Goal: Check status

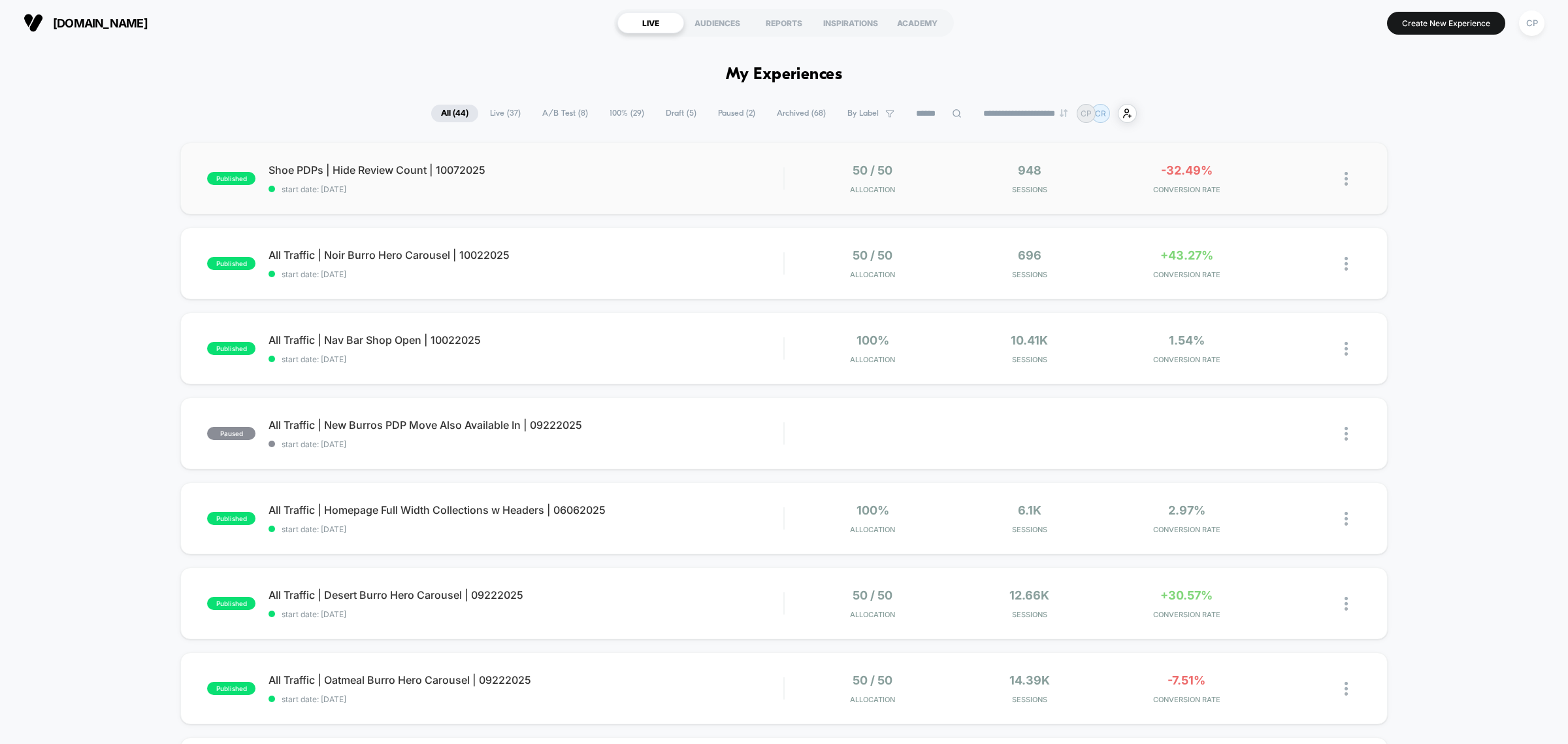
click at [462, 161] on div "published Shoe PDPs | Hide Review Count | 10072025 start date: [DATE] 50 / 50 A…" at bounding box center [784, 179] width 1207 height 72
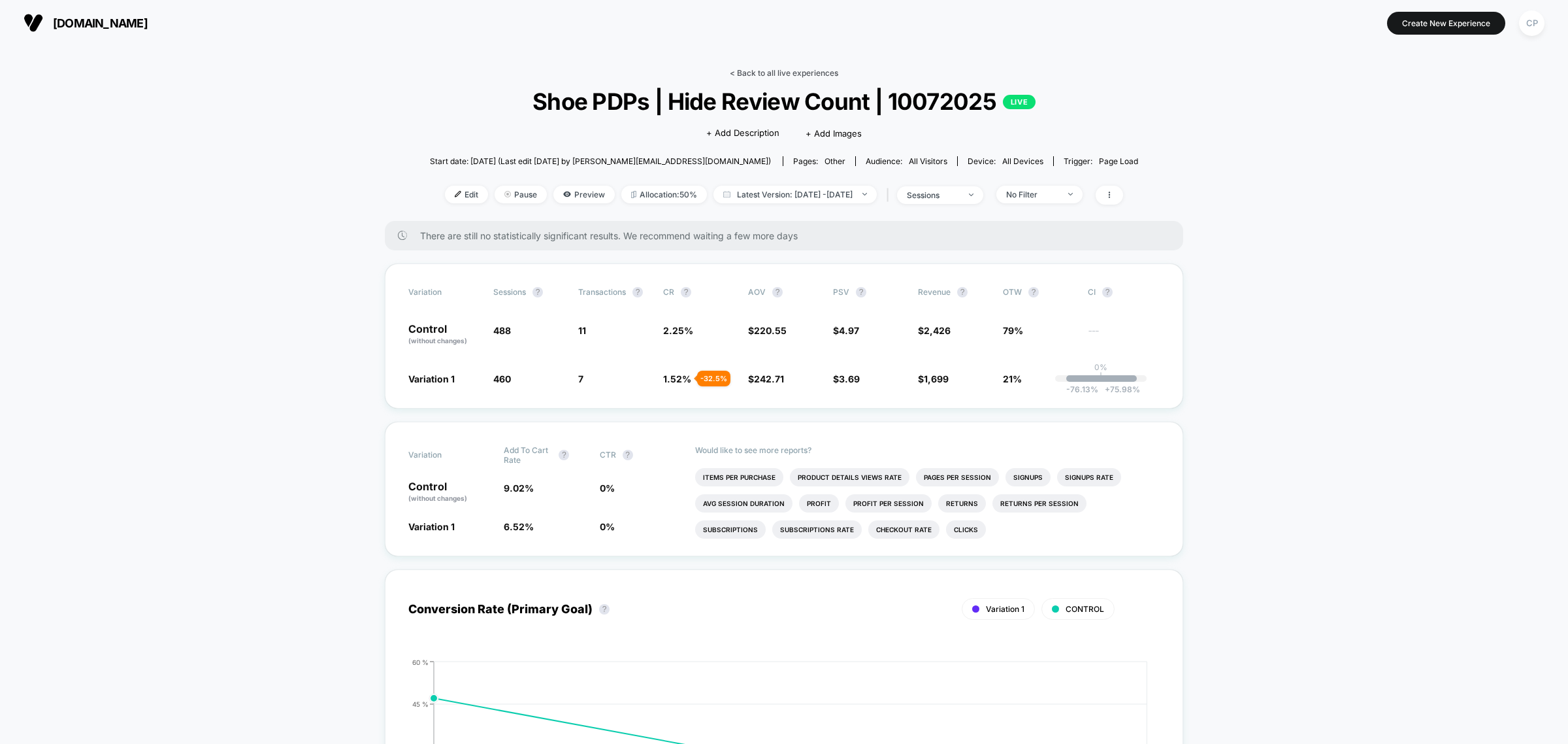
click at [811, 74] on link "< Back to all live experiences" at bounding box center [784, 72] width 108 height 10
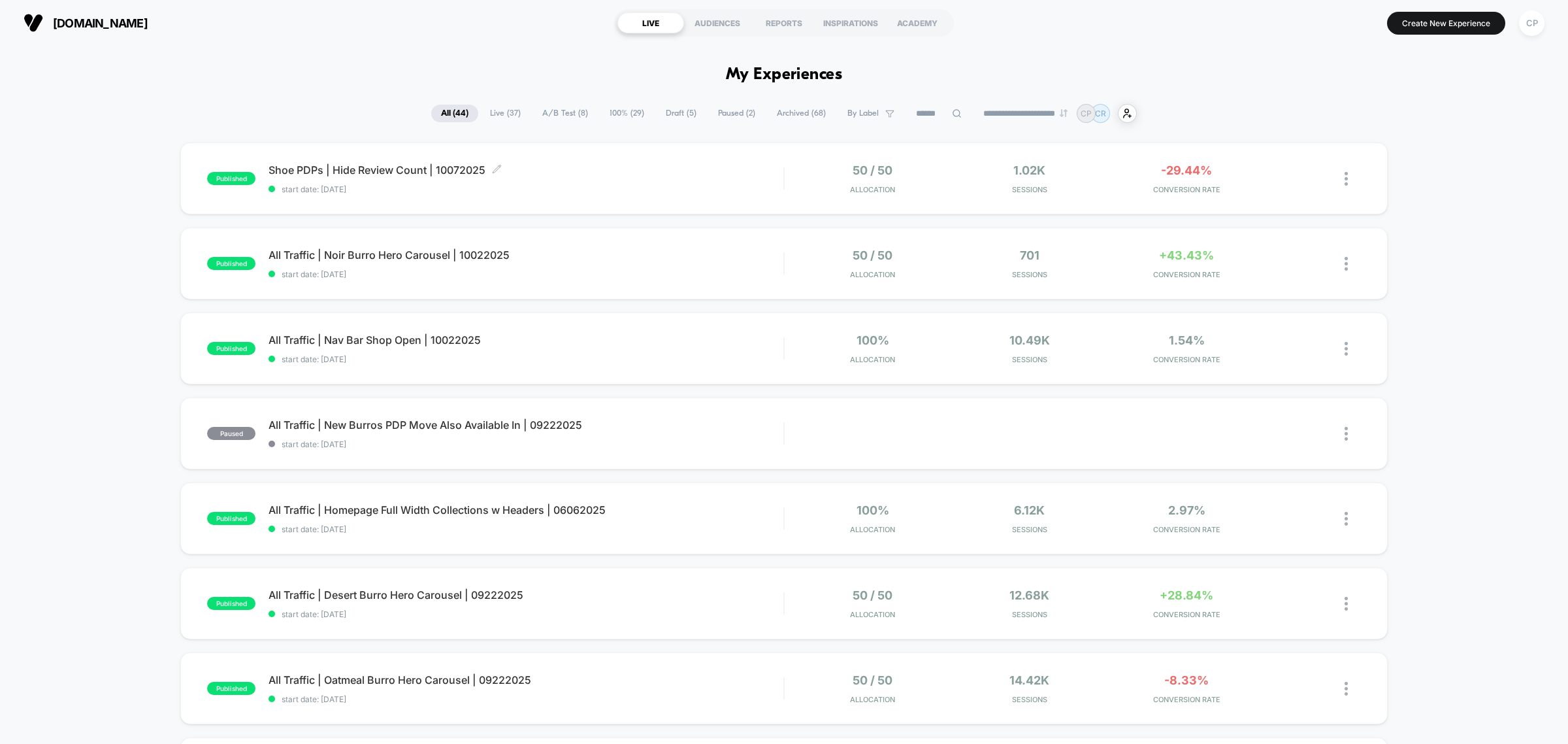
click at [451, 184] on span "start date: [DATE]" at bounding box center [526, 189] width 515 height 10
